Goal: Information Seeking & Learning: Learn about a topic

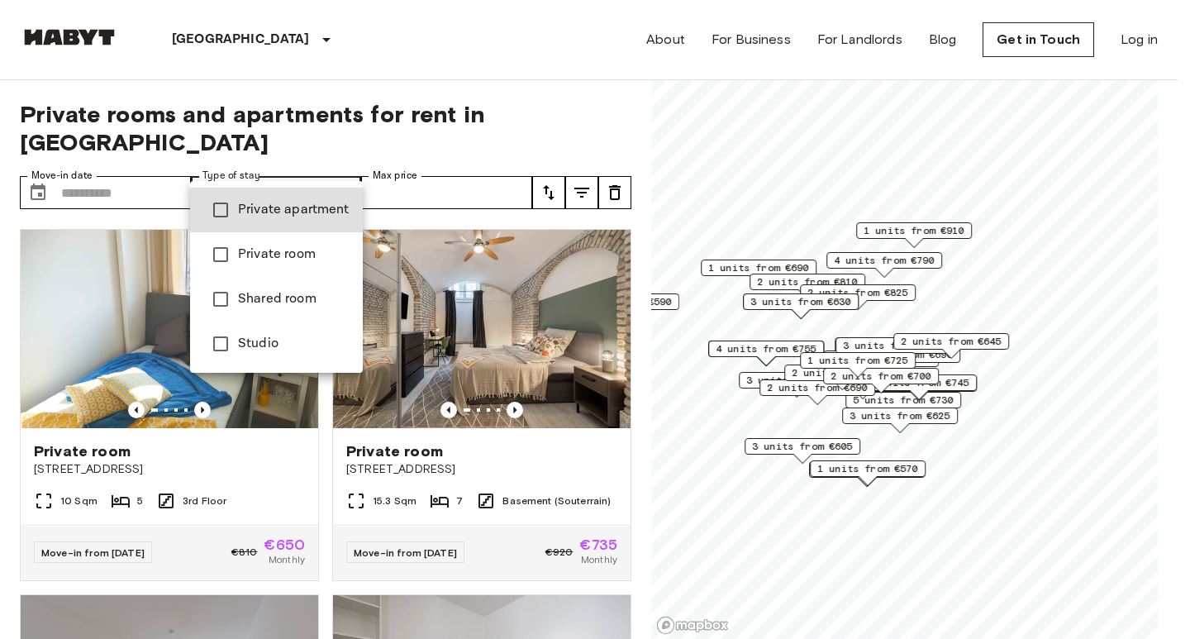
click at [297, 302] on span "Shared room" at bounding box center [294, 299] width 112 height 20
type input "**********"
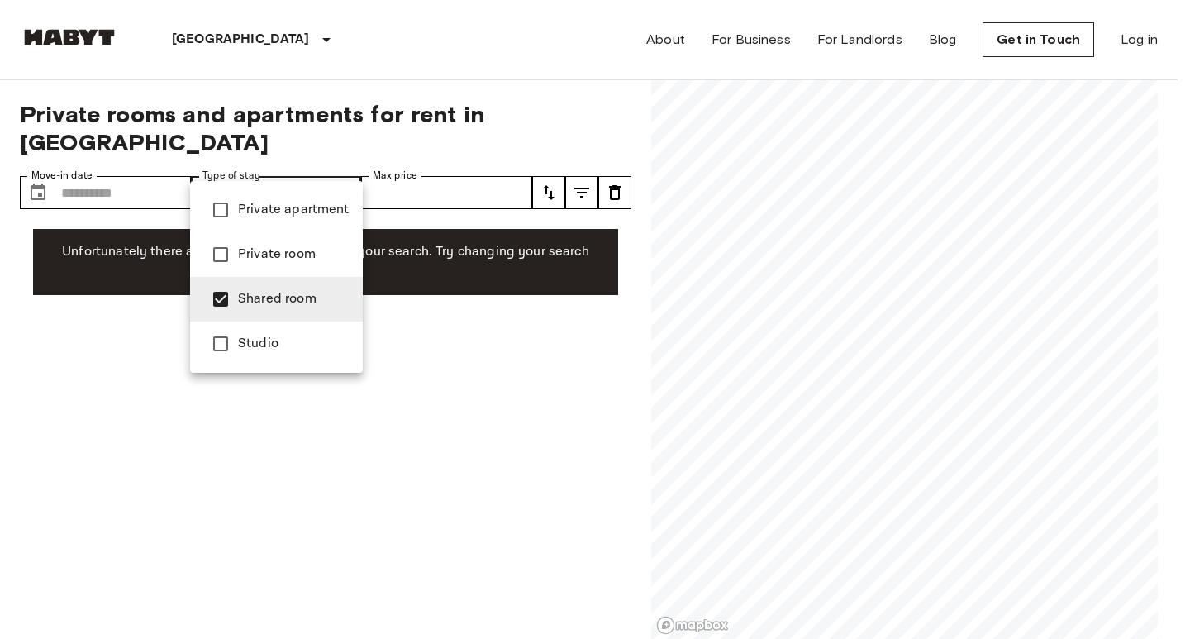
click at [298, 305] on span "Shared room" at bounding box center [294, 299] width 112 height 20
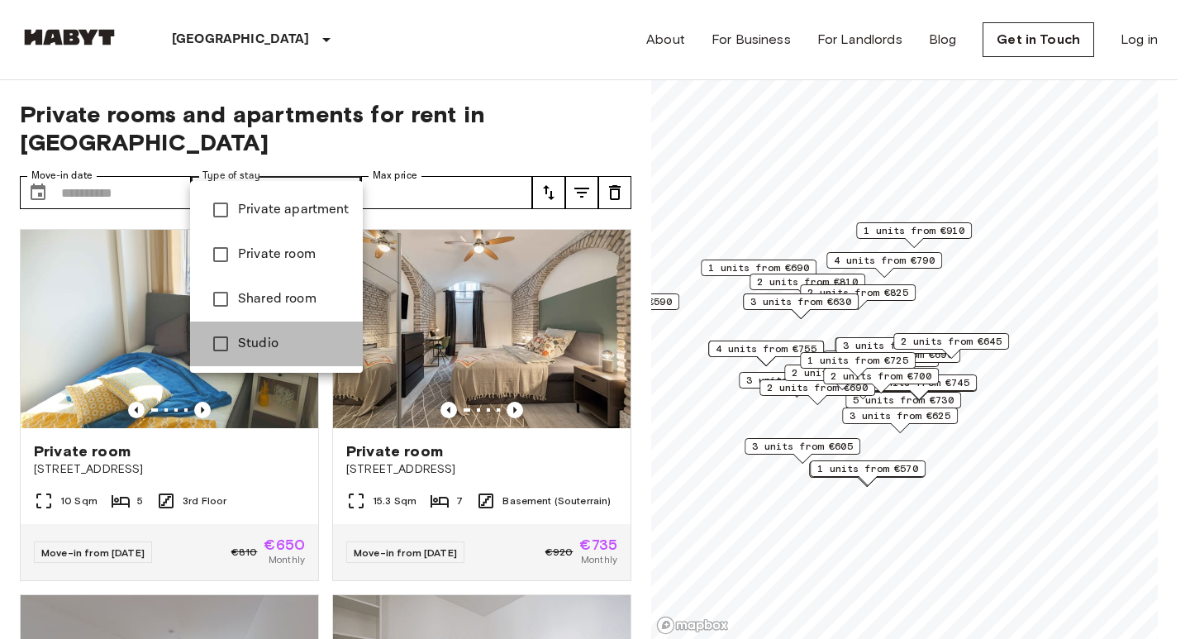
click at [282, 346] on span "Studio" at bounding box center [294, 344] width 112 height 20
type input "******"
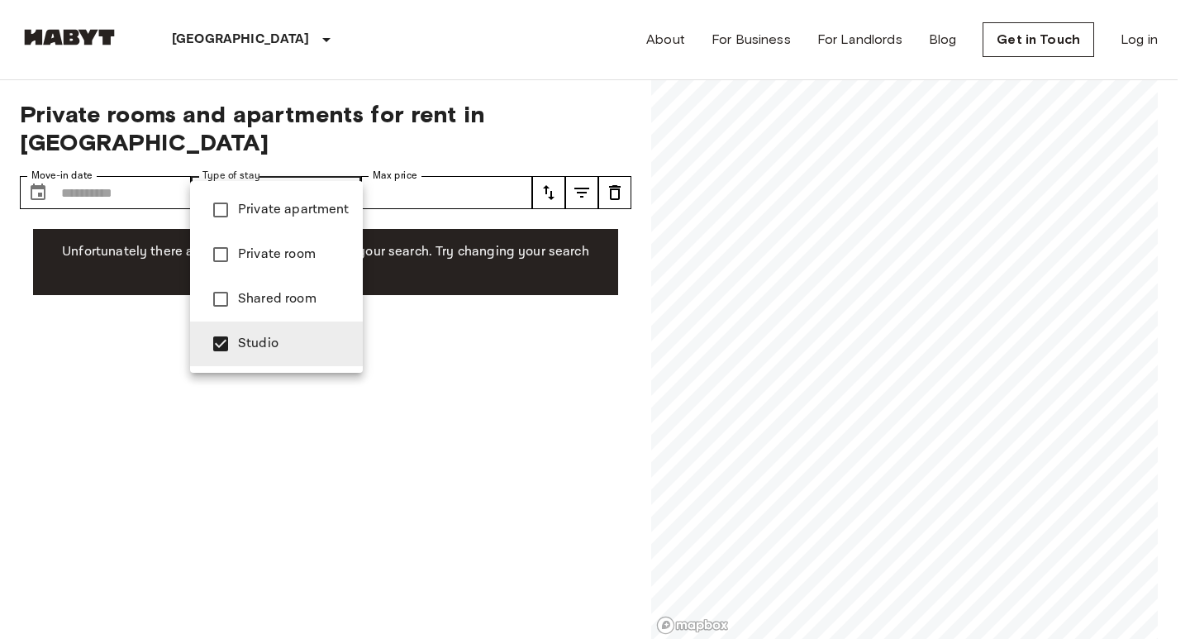
click at [282, 346] on span "Studio" at bounding box center [294, 344] width 112 height 20
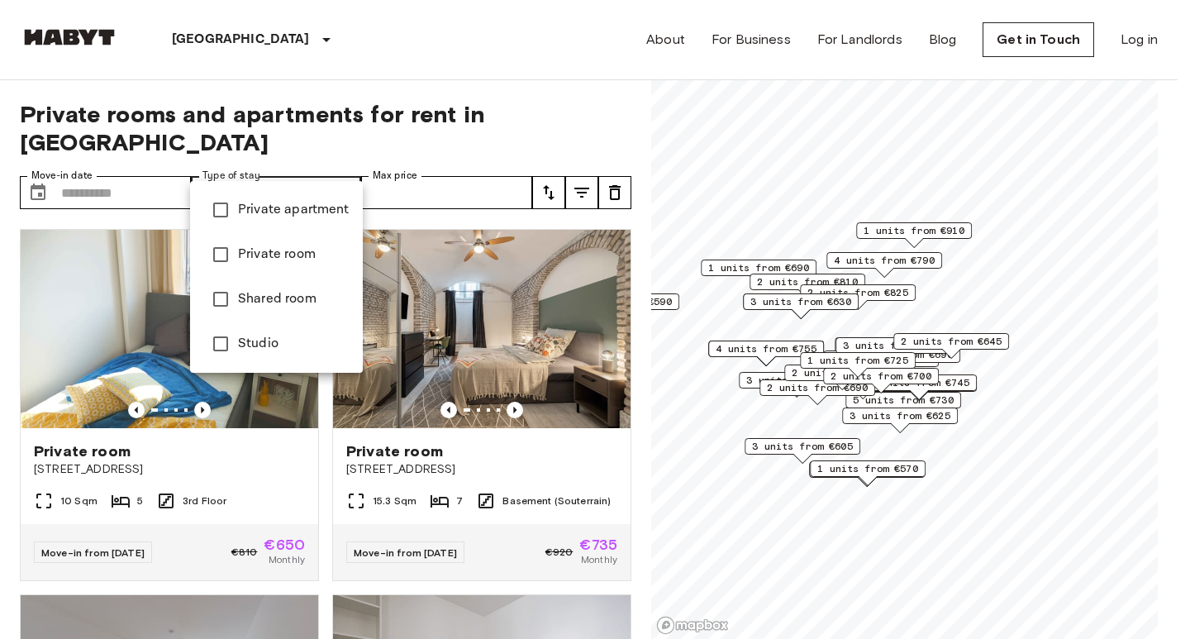
click at [311, 250] on span "Private room" at bounding box center [294, 255] width 112 height 20
type input "**********"
click at [311, 250] on span "Private room" at bounding box center [294, 255] width 112 height 20
click at [434, 157] on div at bounding box center [595, 319] width 1190 height 639
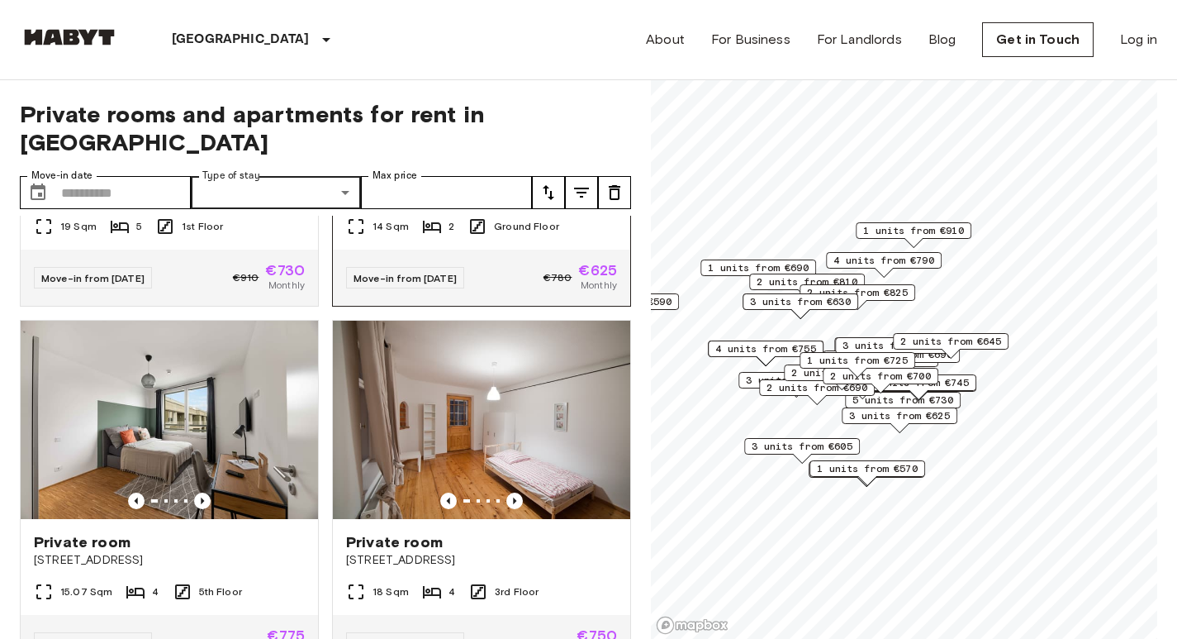
scroll to position [1900, 0]
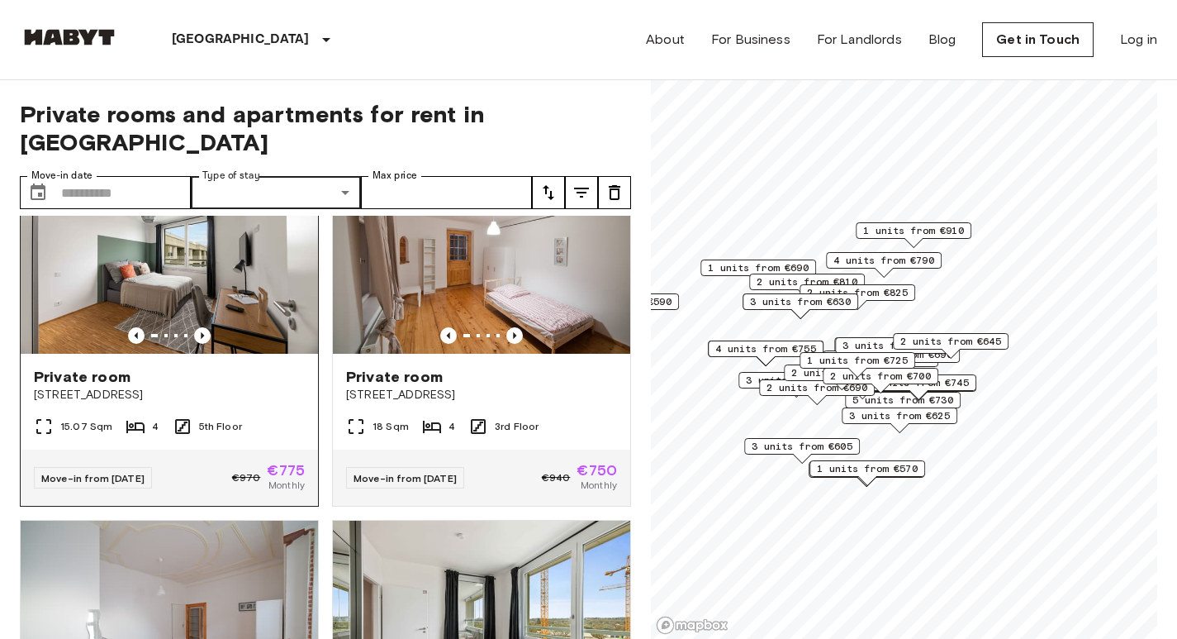
click at [256, 304] on img at bounding box center [169, 254] width 297 height 198
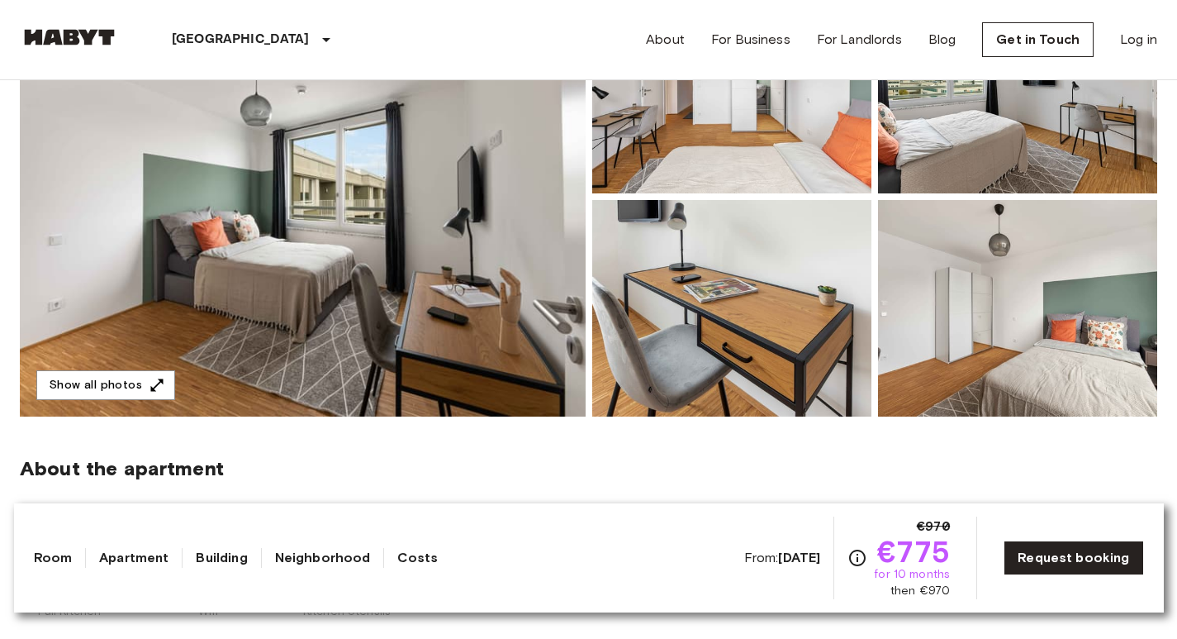
scroll to position [165, 0]
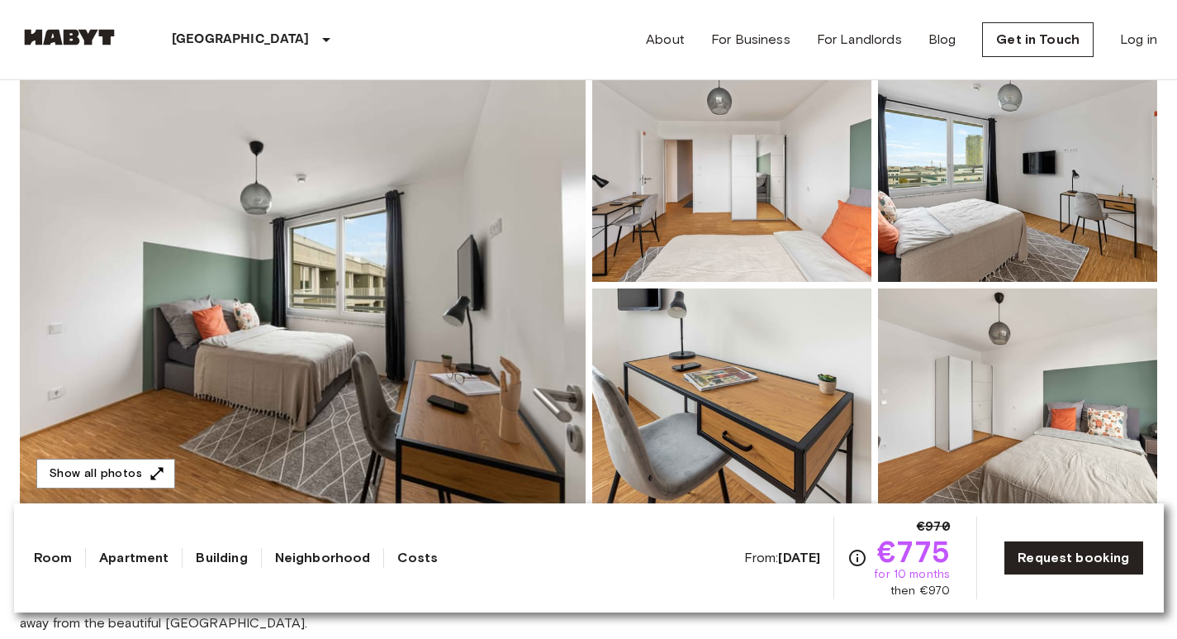
click at [681, 179] on img at bounding box center [731, 173] width 279 height 216
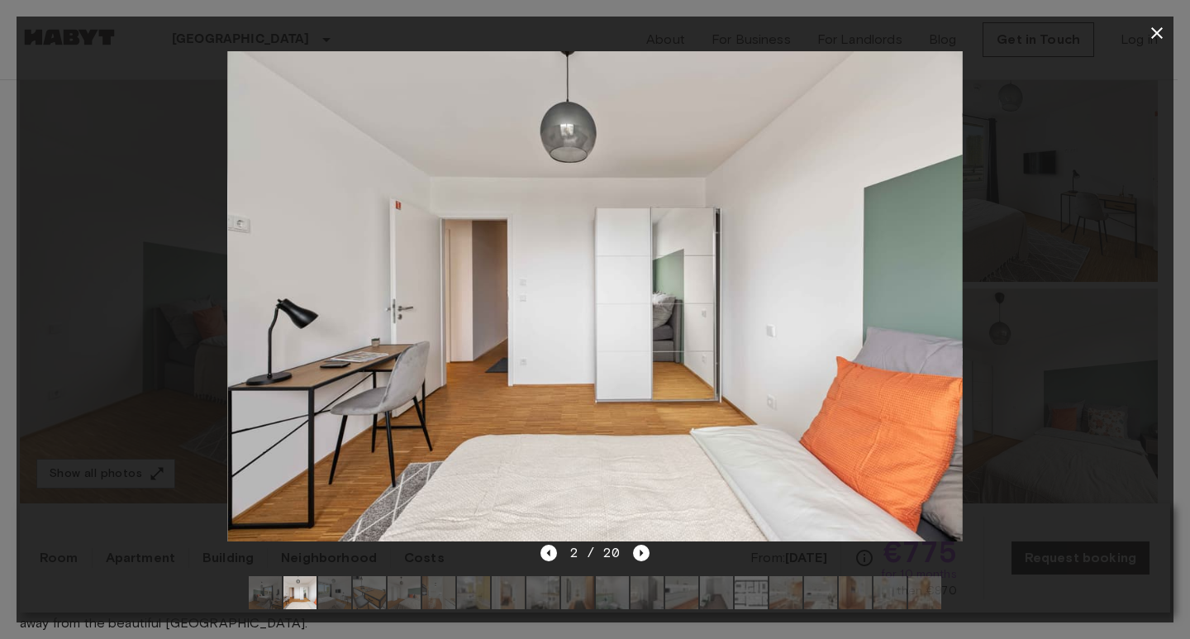
click at [1119, 255] on div at bounding box center [595, 296] width 1157 height 493
click at [1158, 34] on icon "button" at bounding box center [1157, 33] width 12 height 12
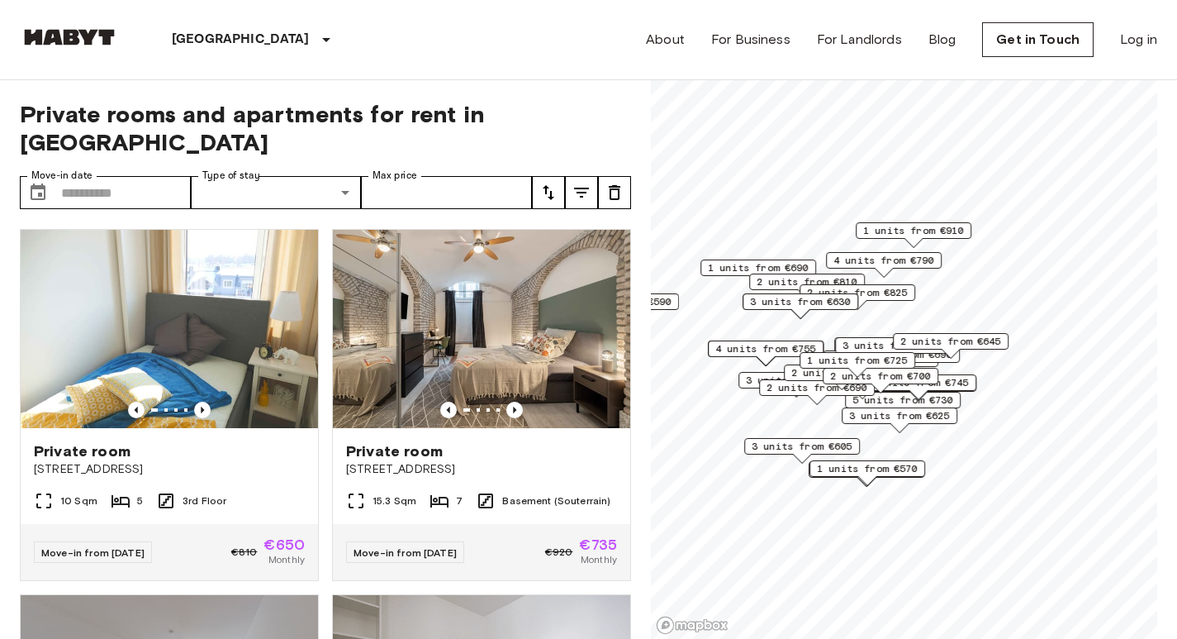
click at [853, 357] on span "1 units from €725" at bounding box center [857, 360] width 101 height 15
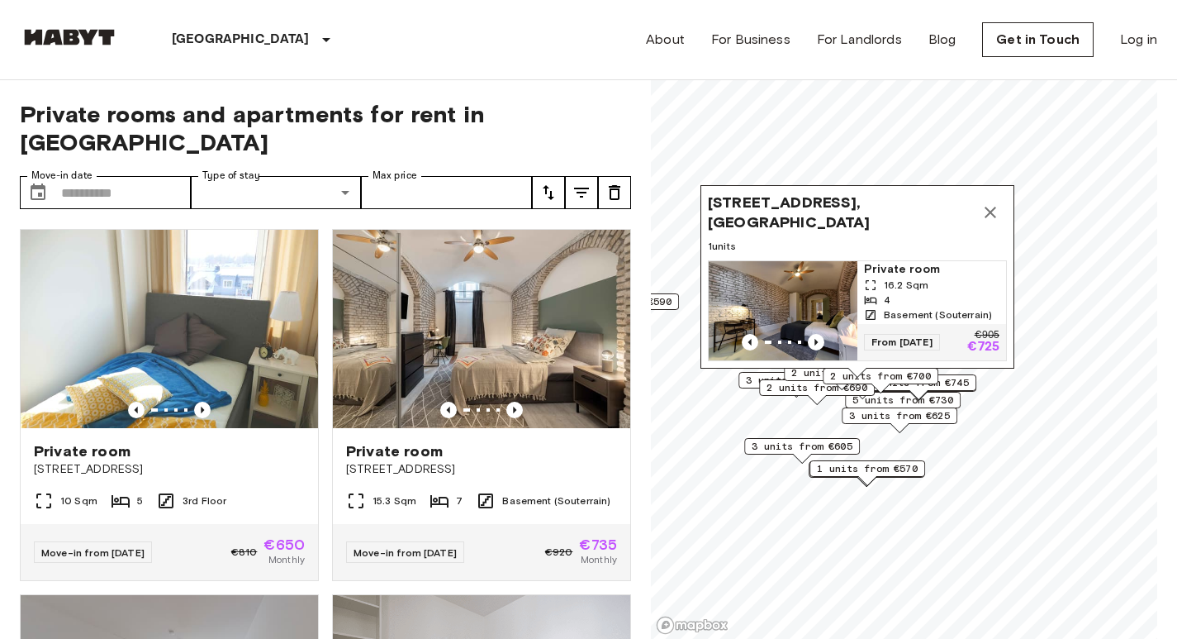
click at [639, 128] on div "Private rooms and apartments for rent in Munich Move-in date ​ Move-in date Typ…" at bounding box center [589, 359] width 1138 height 559
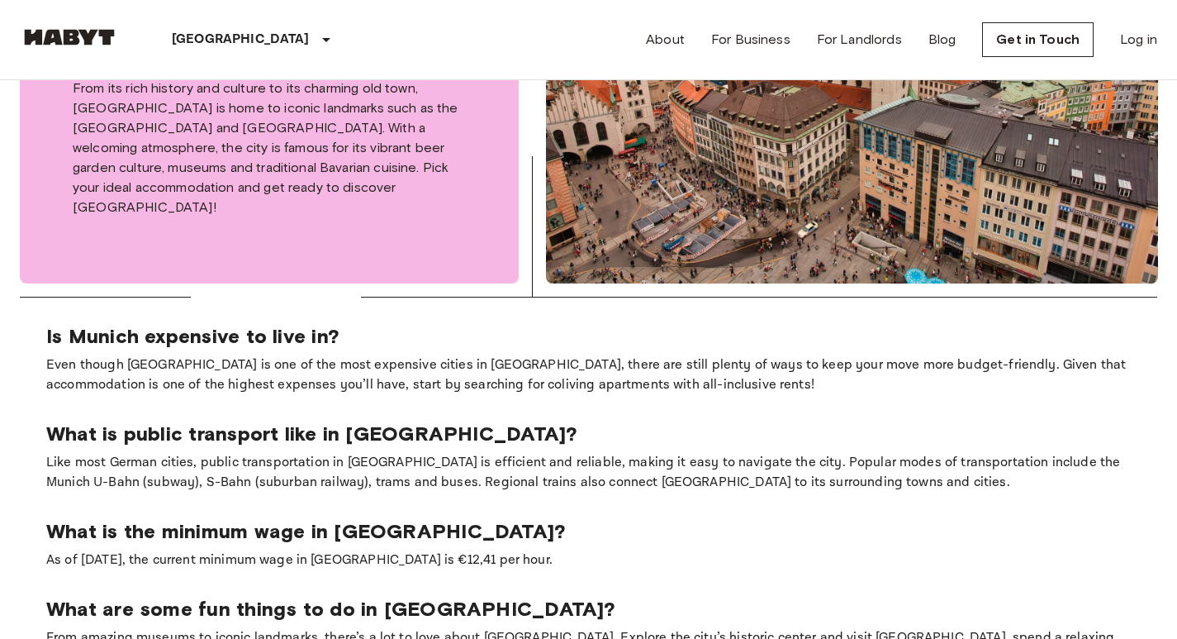
scroll to position [826, 0]
